Goal: Information Seeking & Learning: Learn about a topic

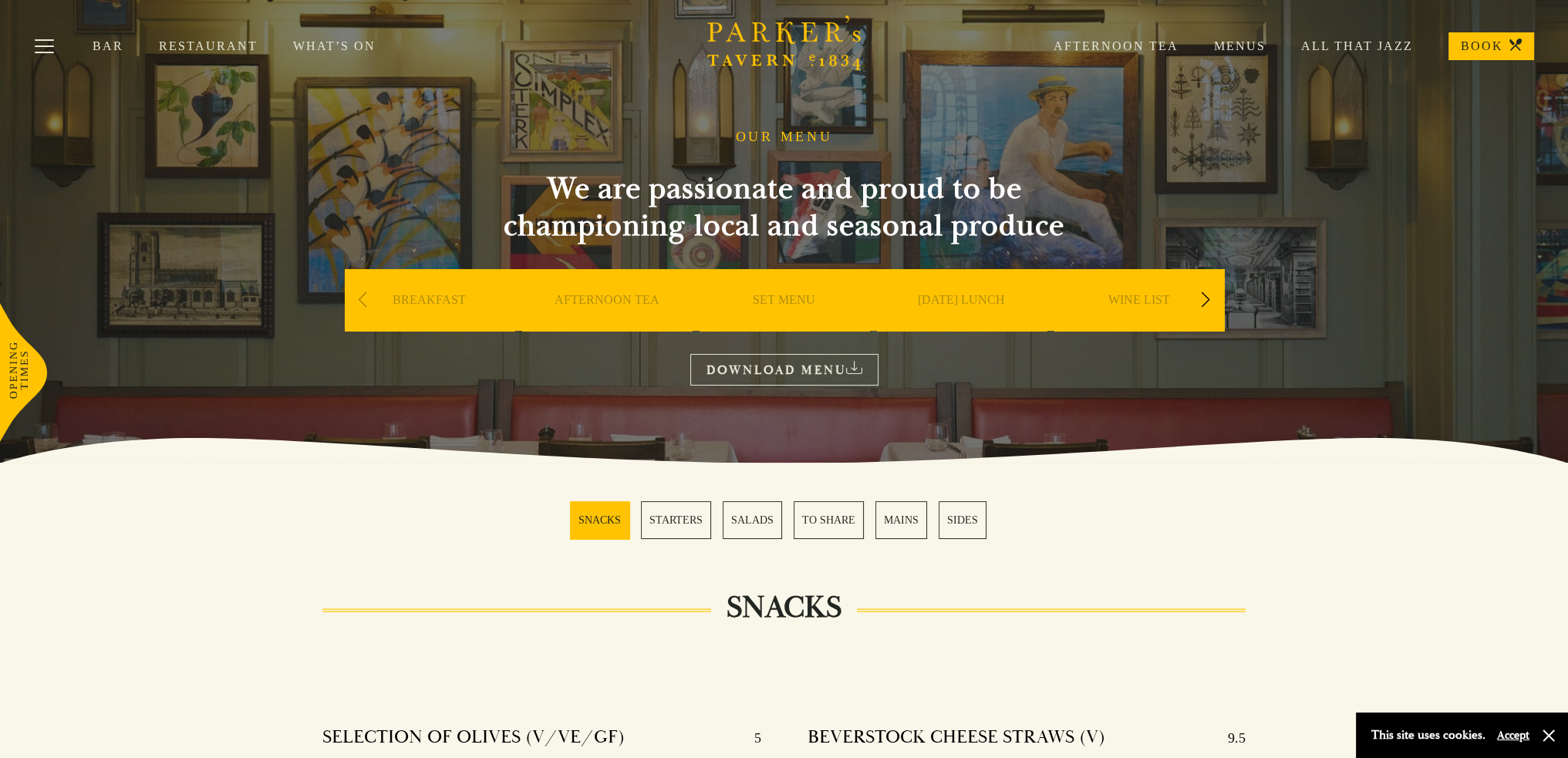
click at [983, 302] on link "[DATE] LUNCH" at bounding box center [961, 322] width 87 height 61
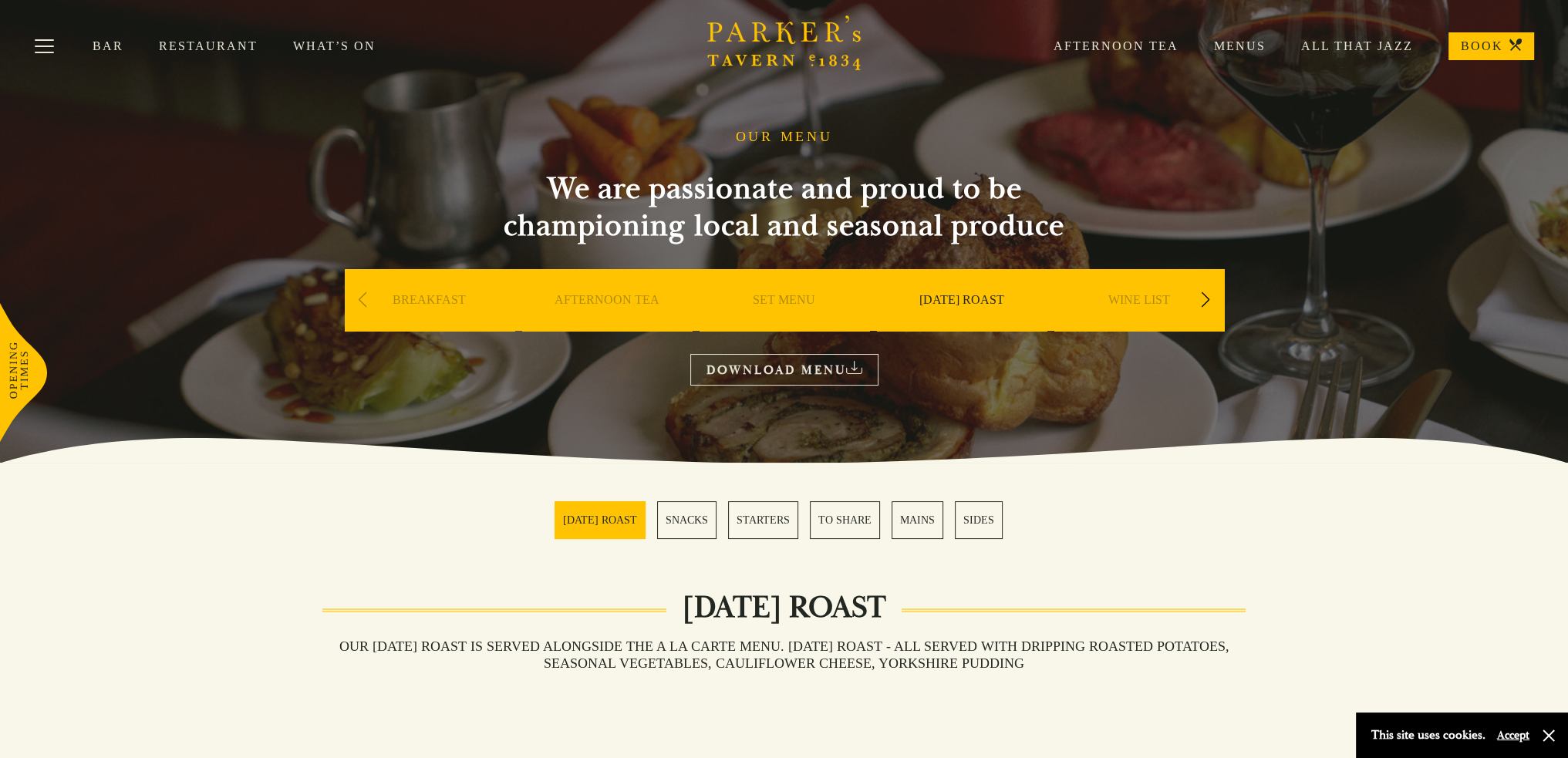
click at [915, 517] on link "MAINS" at bounding box center [917, 520] width 51 height 38
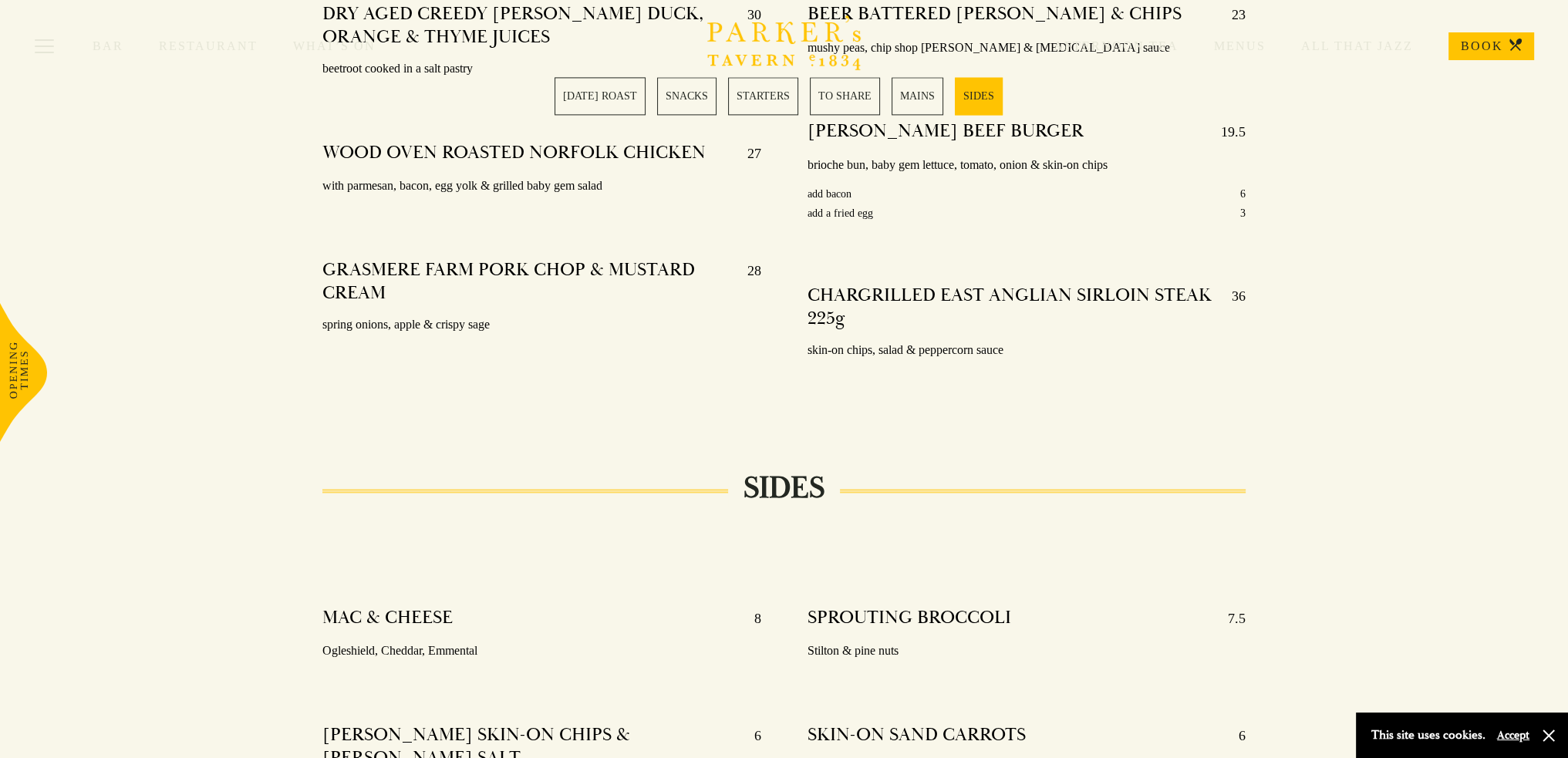
scroll to position [3479, 0]
